Goal: Find specific page/section: Find specific page/section

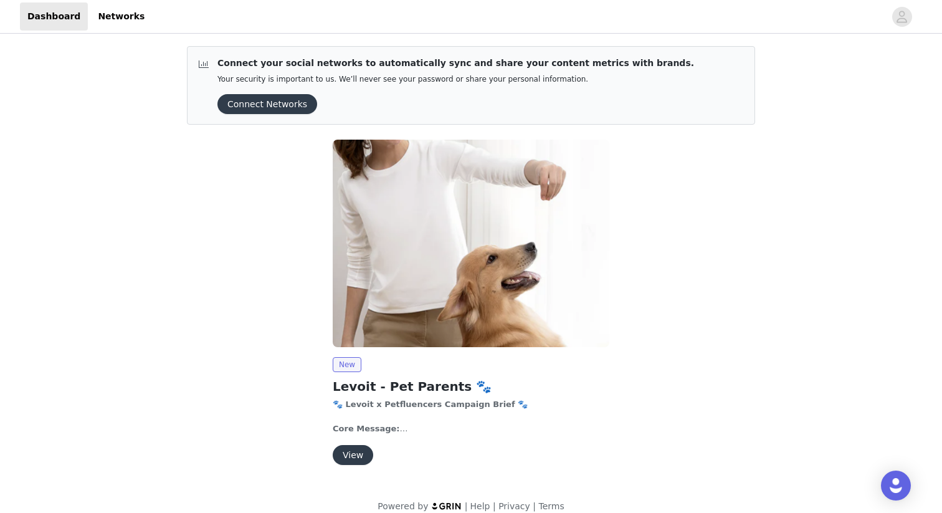
scroll to position [14, 0]
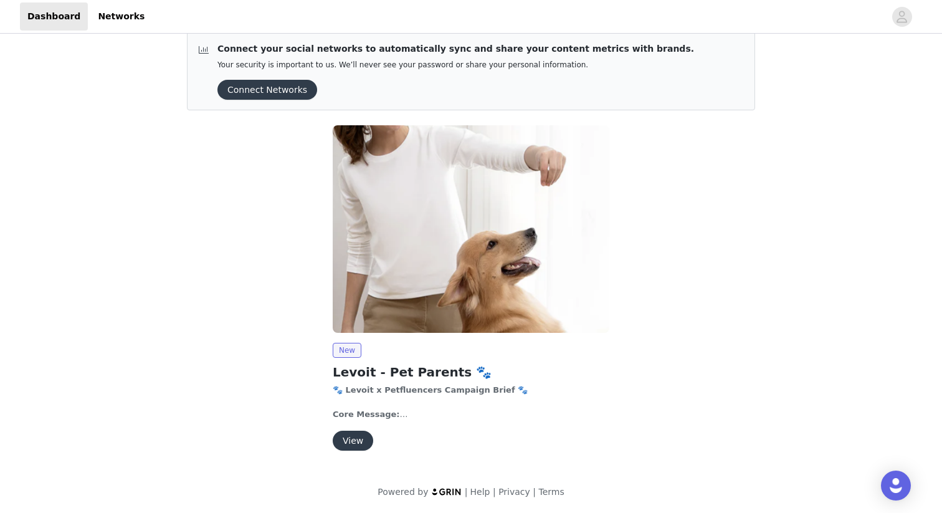
click at [358, 441] on button "View" at bounding box center [353, 441] width 41 height 20
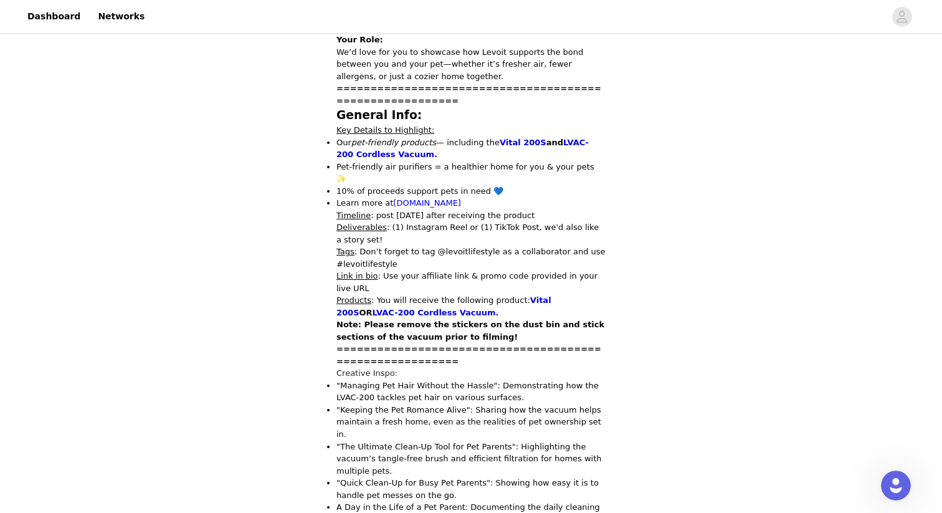
scroll to position [490, 0]
click at [552, 294] on link "Vital 200S" at bounding box center [444, 305] width 215 height 22
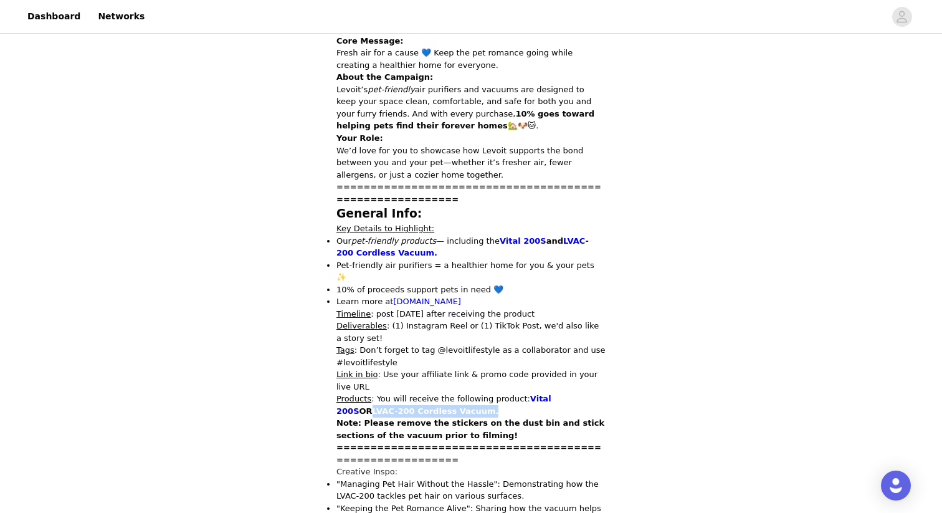
scroll to position [438, 0]
